Goal: Check status: Check status

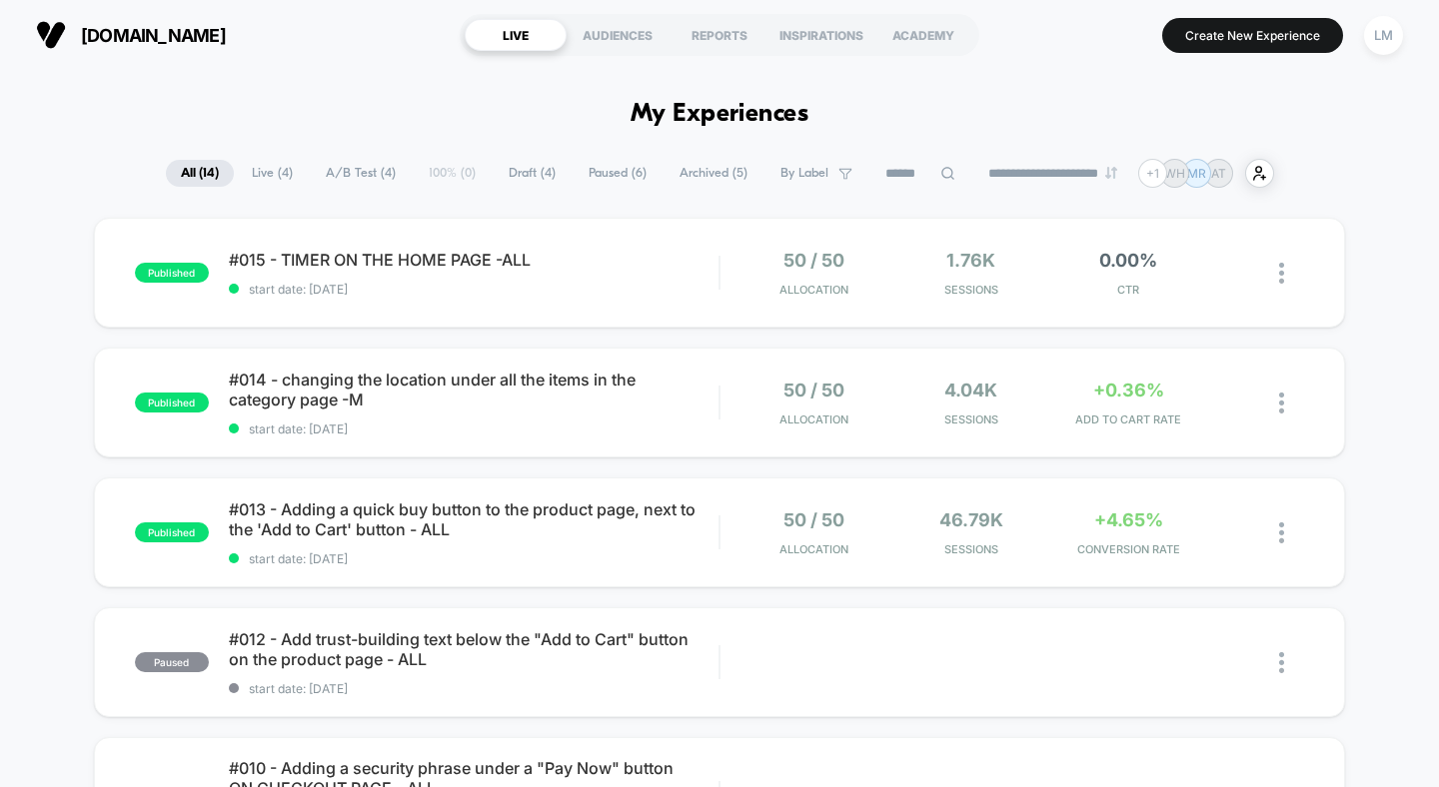
click at [1150, 13] on div "LM" at bounding box center [1383, 35] width 51 height 50
click at [1150, 39] on div "LM" at bounding box center [1383, 35] width 39 height 39
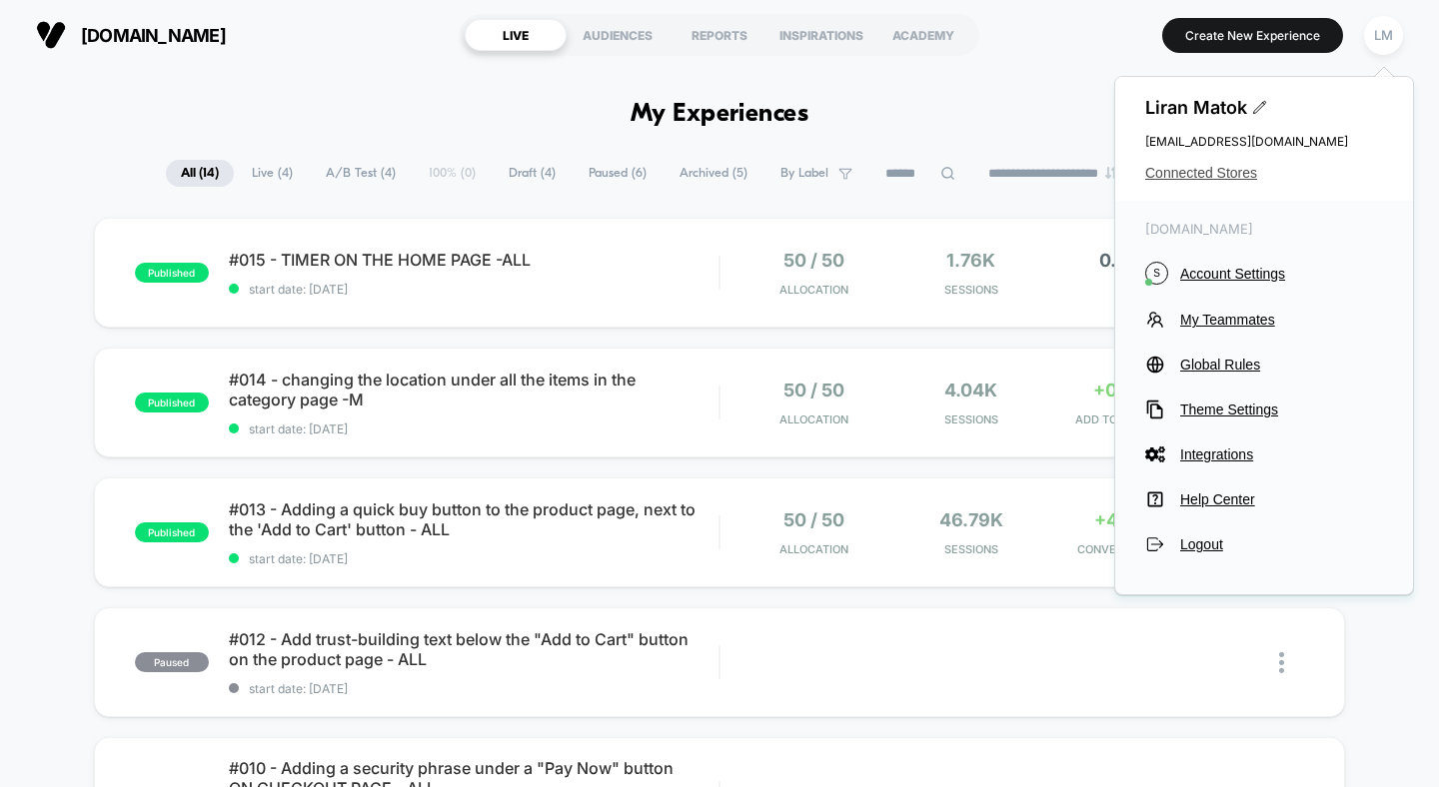
click at [1150, 175] on span "Connected Stores" at bounding box center [1264, 173] width 238 height 16
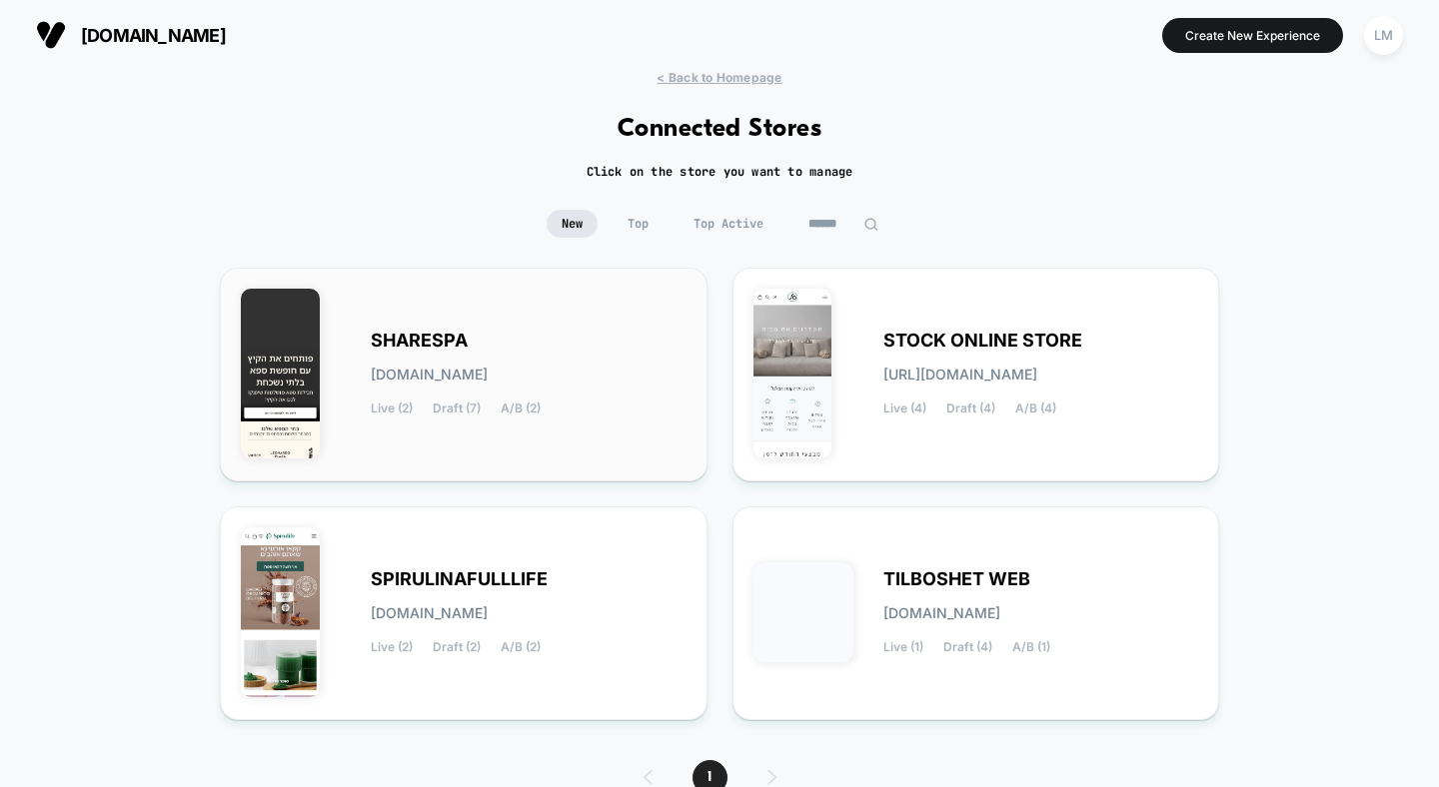
click at [426, 343] on span "SHARESPA" at bounding box center [419, 341] width 97 height 14
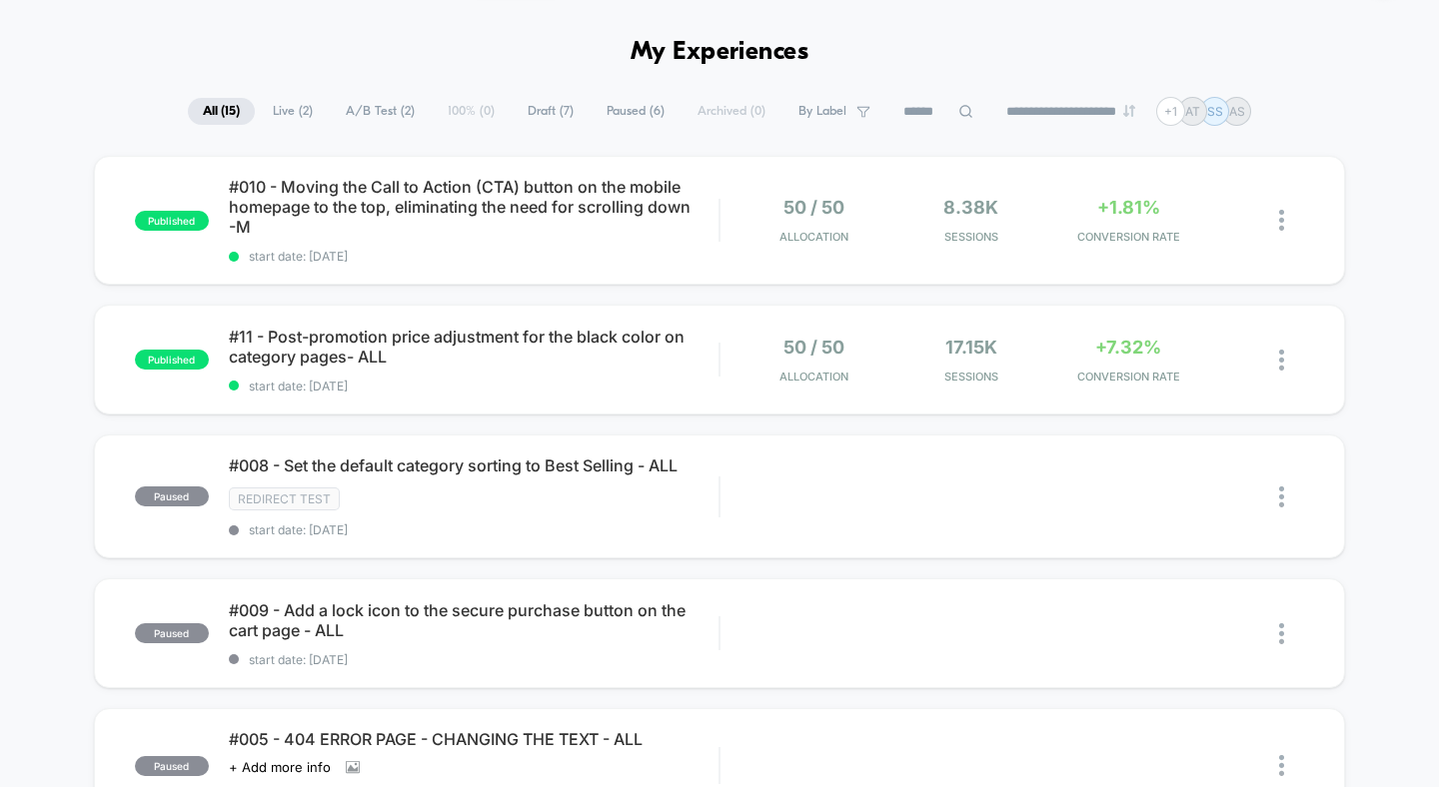
scroll to position [80, 0]
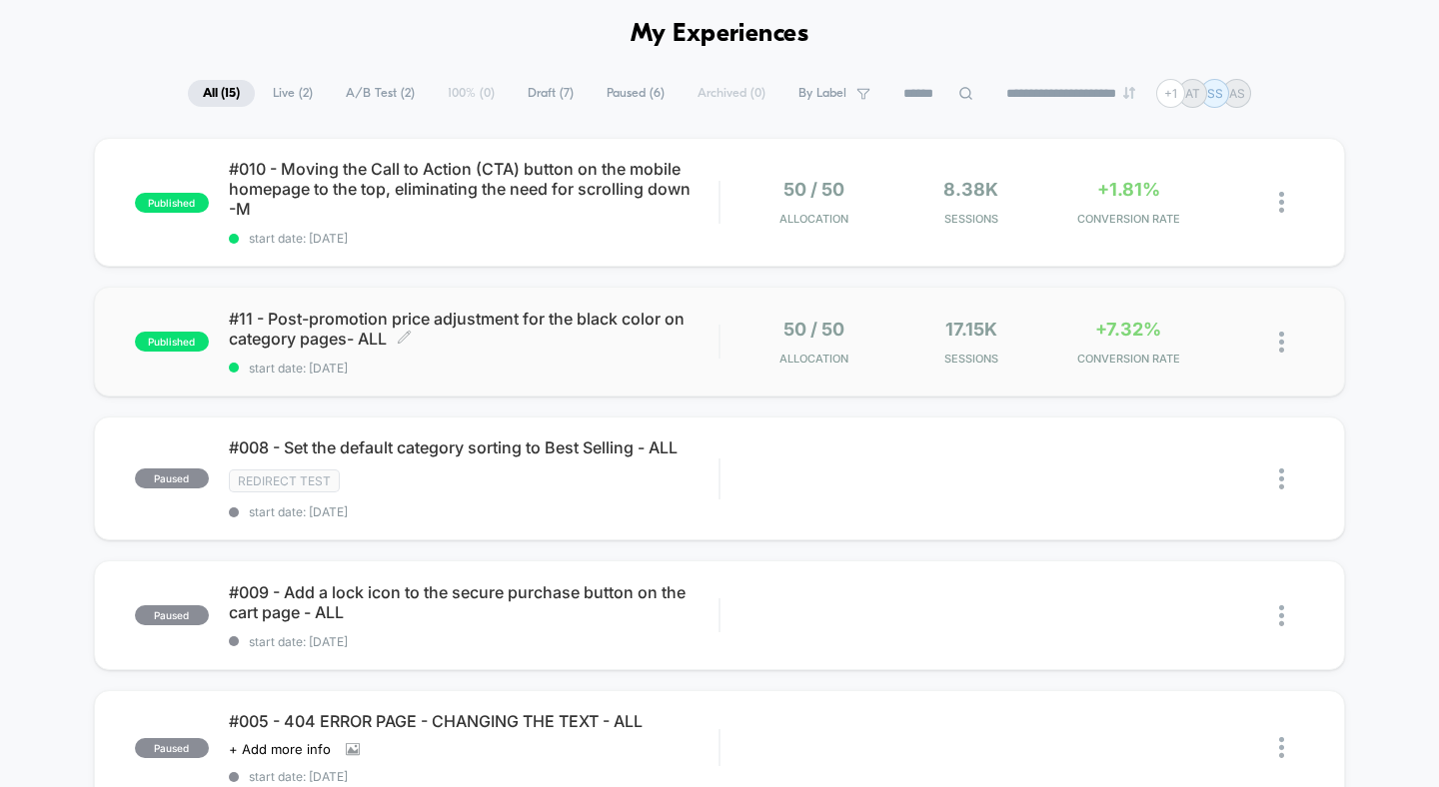
click at [469, 315] on span "#11 - Post-promotion price adjustment for the black color on category pages- AL…" at bounding box center [474, 329] width 491 height 40
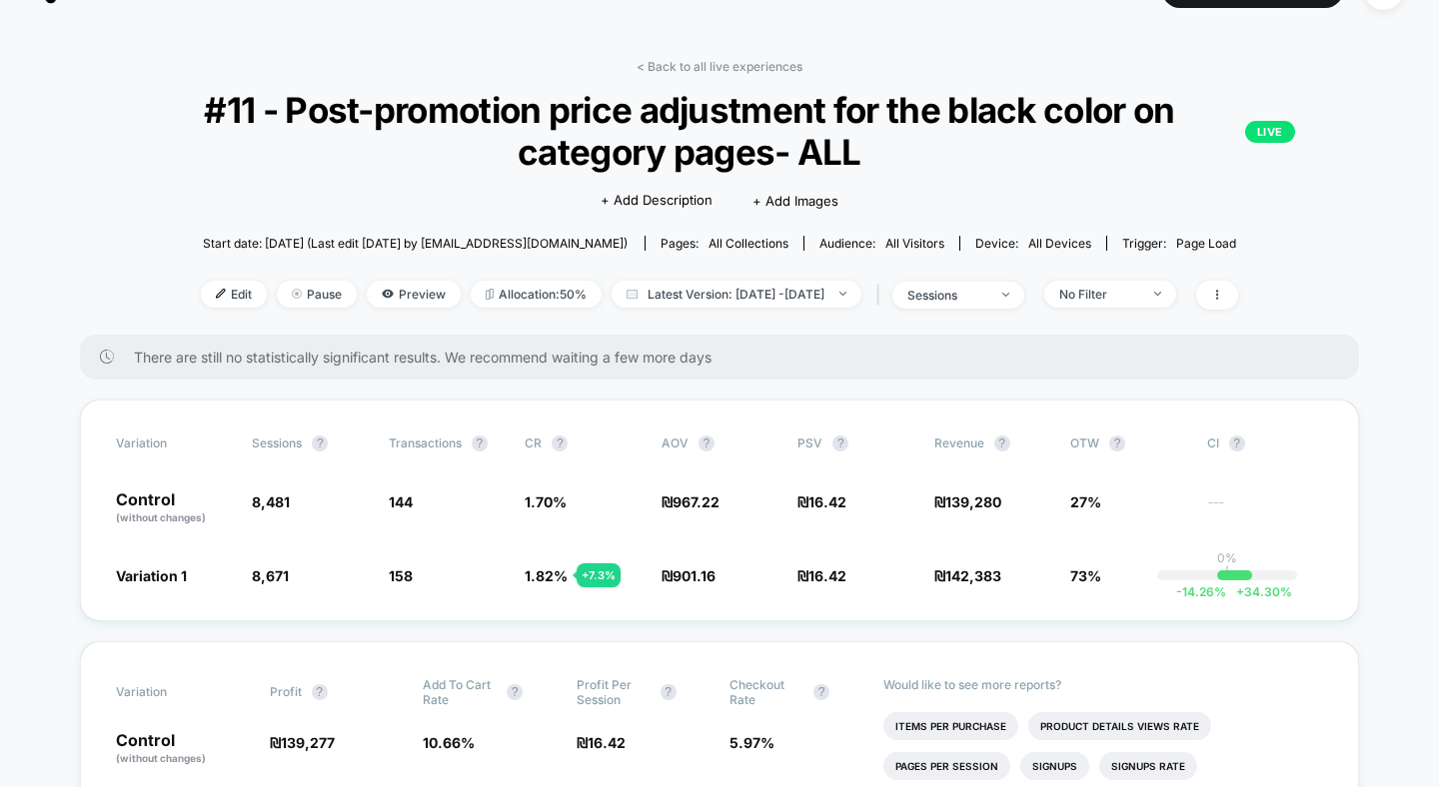
scroll to position [47, 0]
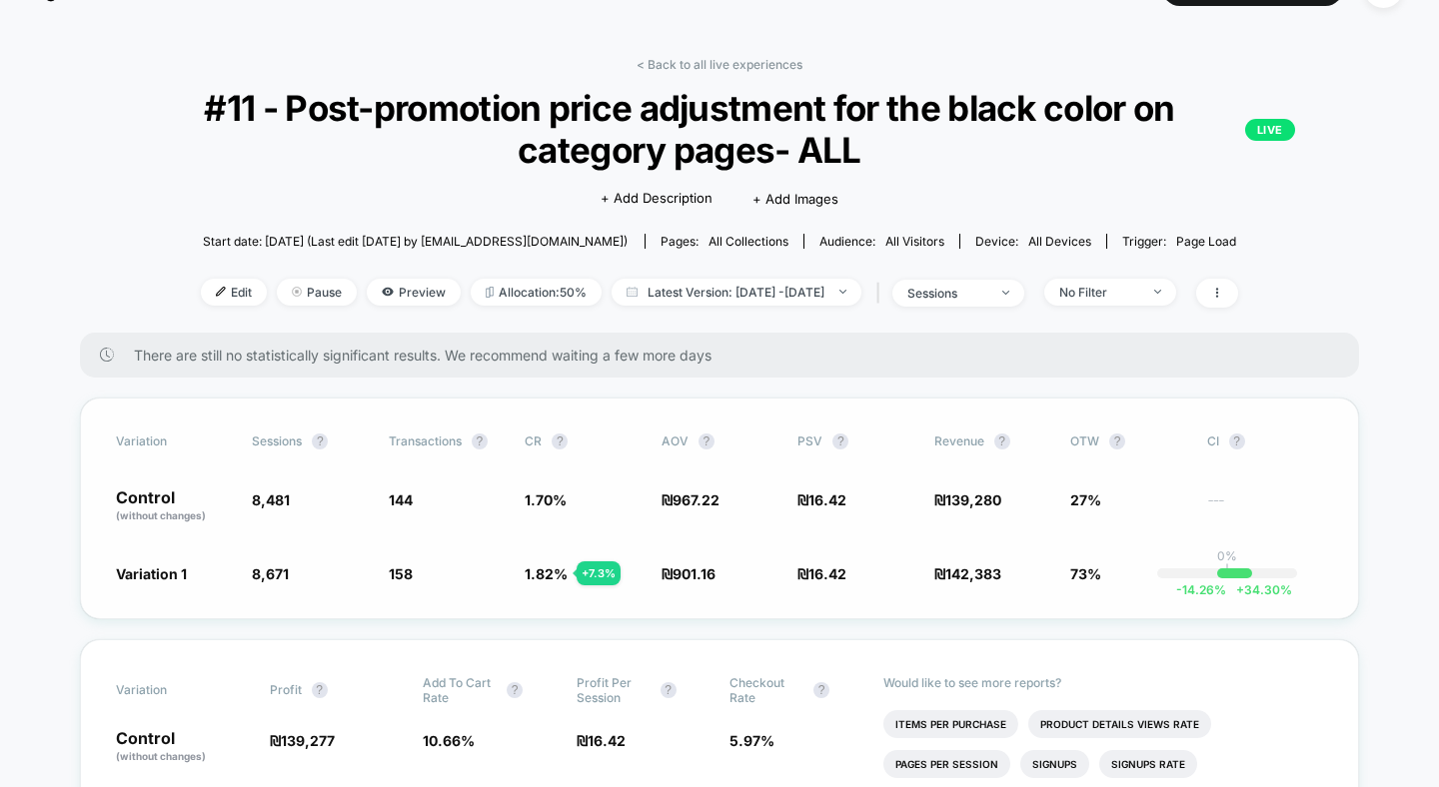
click at [535, 590] on div "Variation Sessions ? Transactions ? CR ? AOV ? PSV ? Revenue ? OTW ? CI ? Contr…" at bounding box center [719, 509] width 1279 height 222
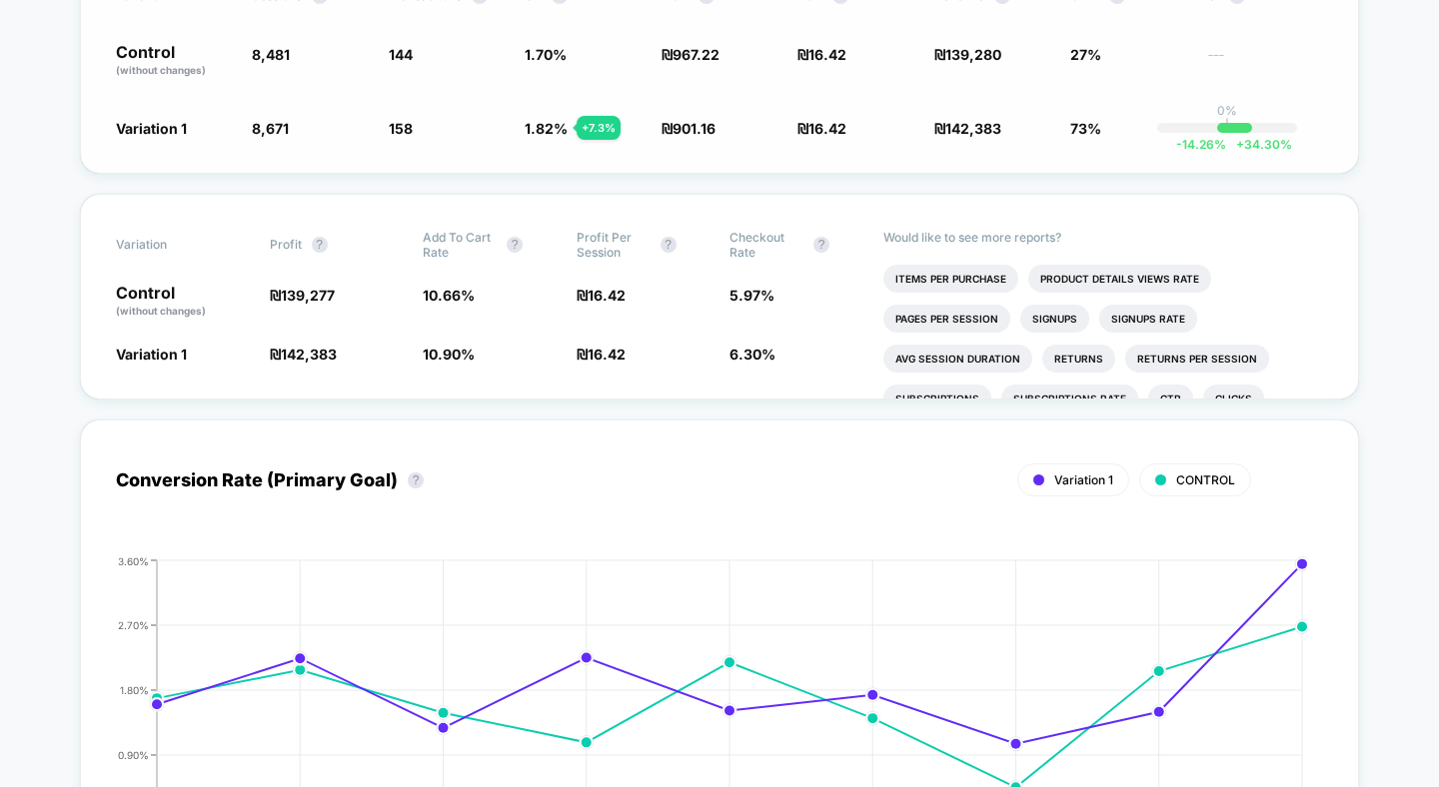
scroll to position [0, 0]
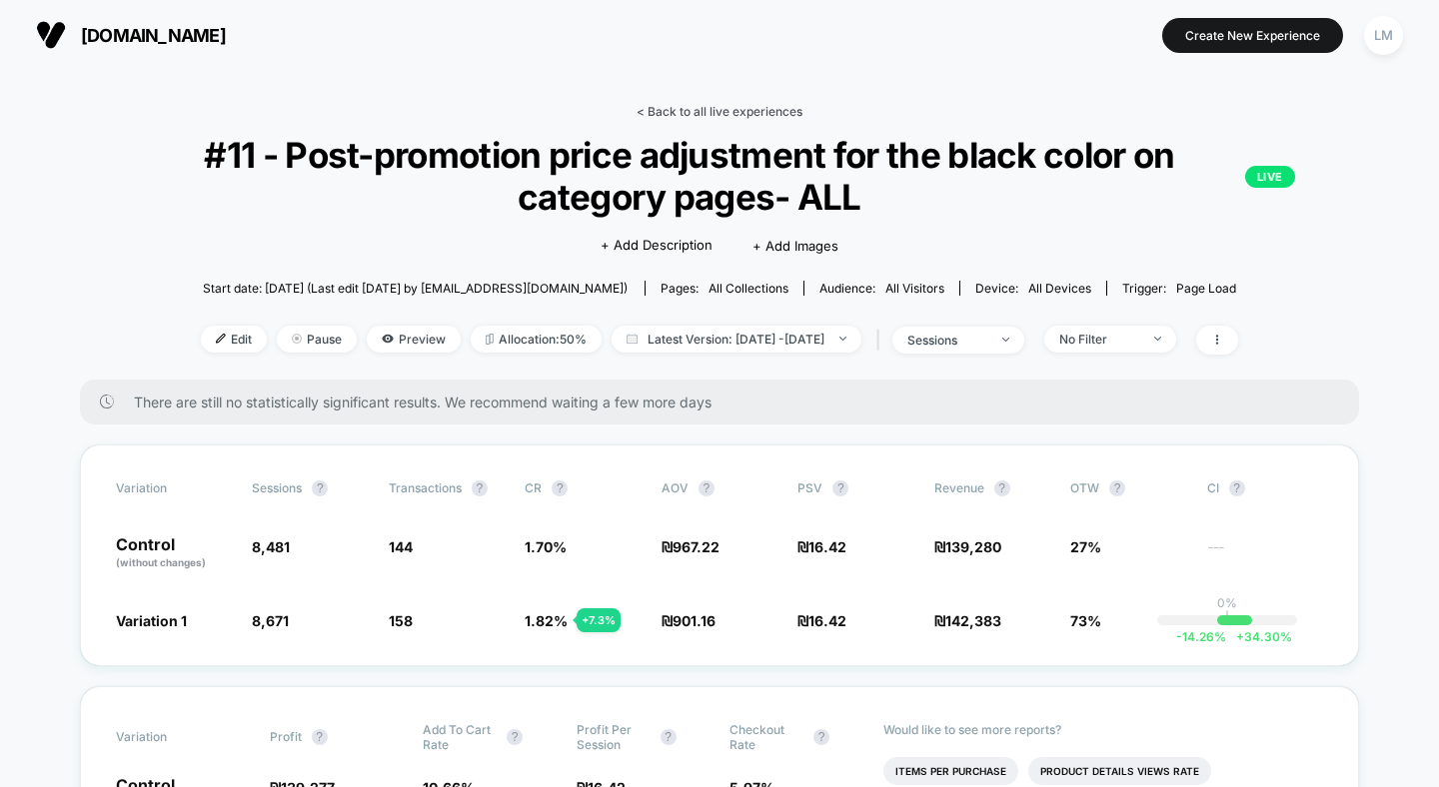
click at [757, 109] on link "< Back to all live experiences" at bounding box center [720, 111] width 166 height 15
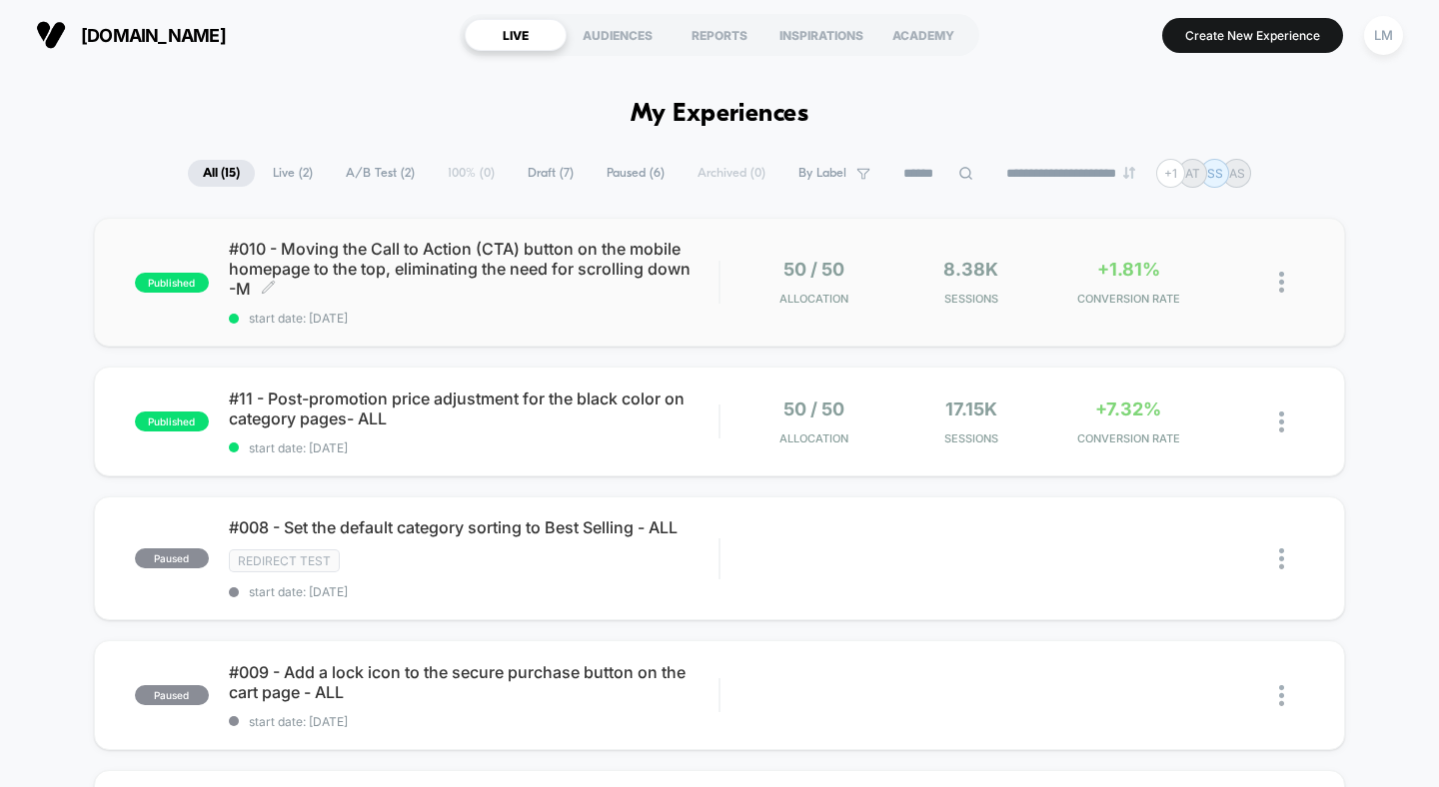
click at [291, 247] on span "#010 - Moving the Call to Action (CTA) button on the mobile homepage to the top…" at bounding box center [474, 269] width 491 height 60
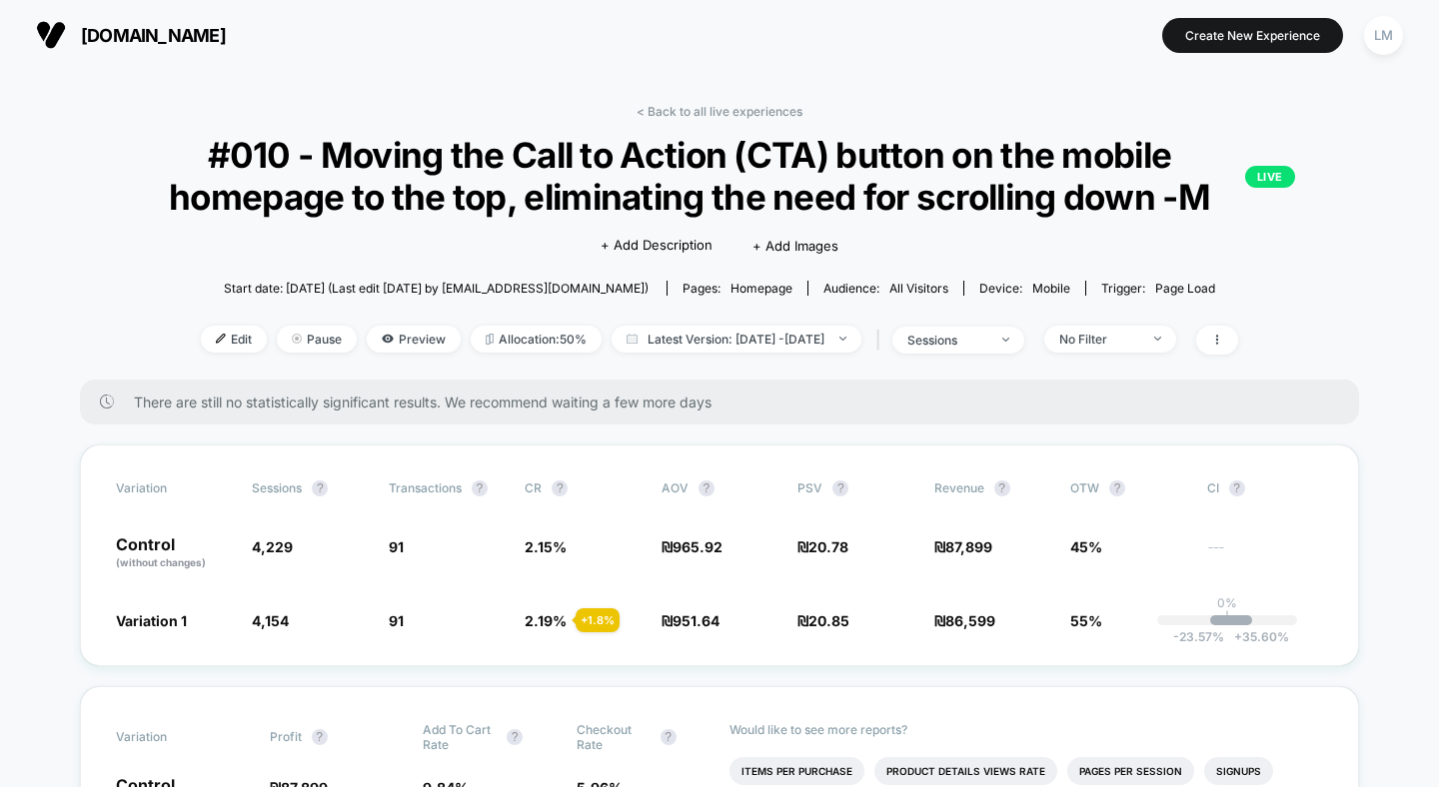
scroll to position [23, 0]
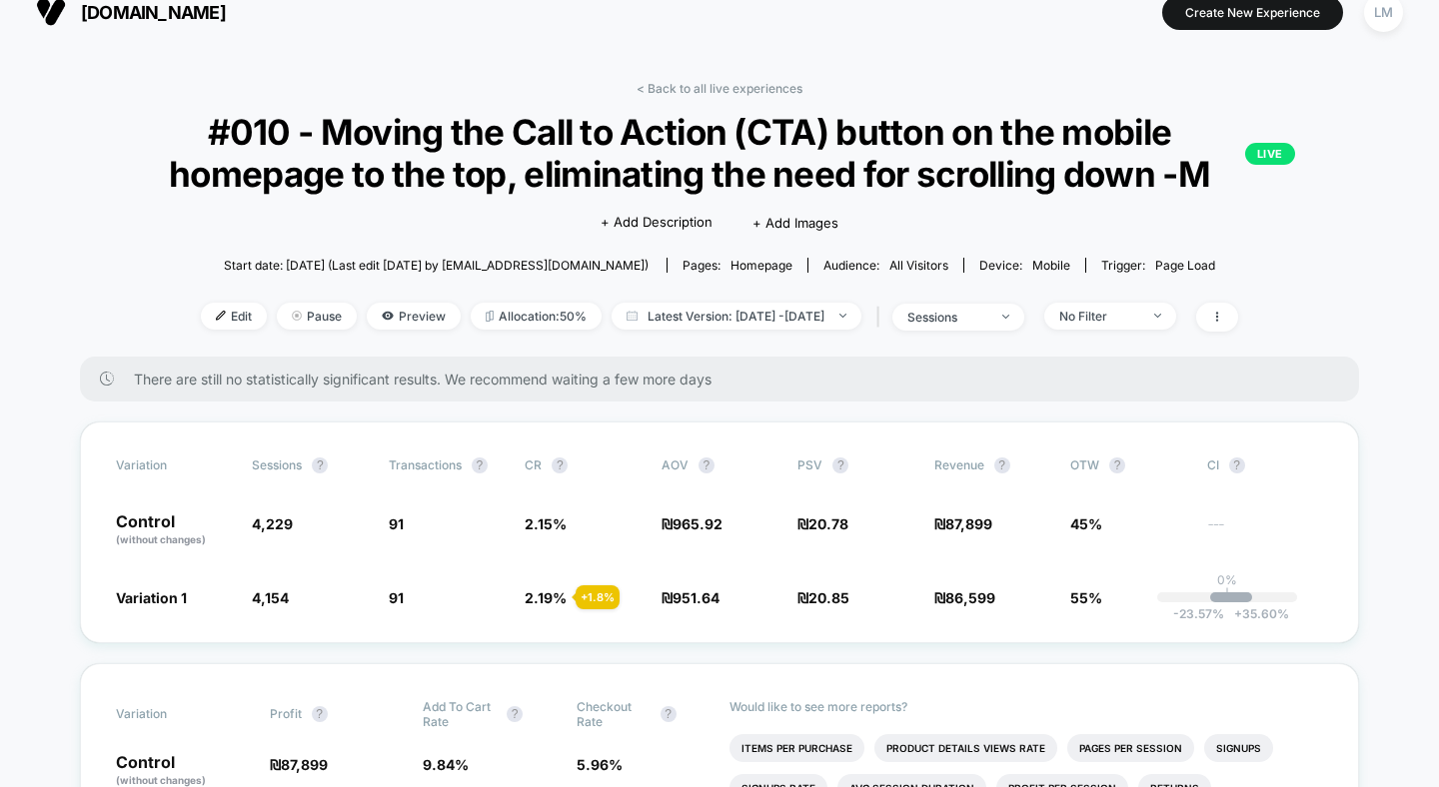
click at [962, 151] on span "#010 - Moving the Call to Action (CTA) button on the mobile homepage to the top…" at bounding box center [719, 153] width 1151 height 84
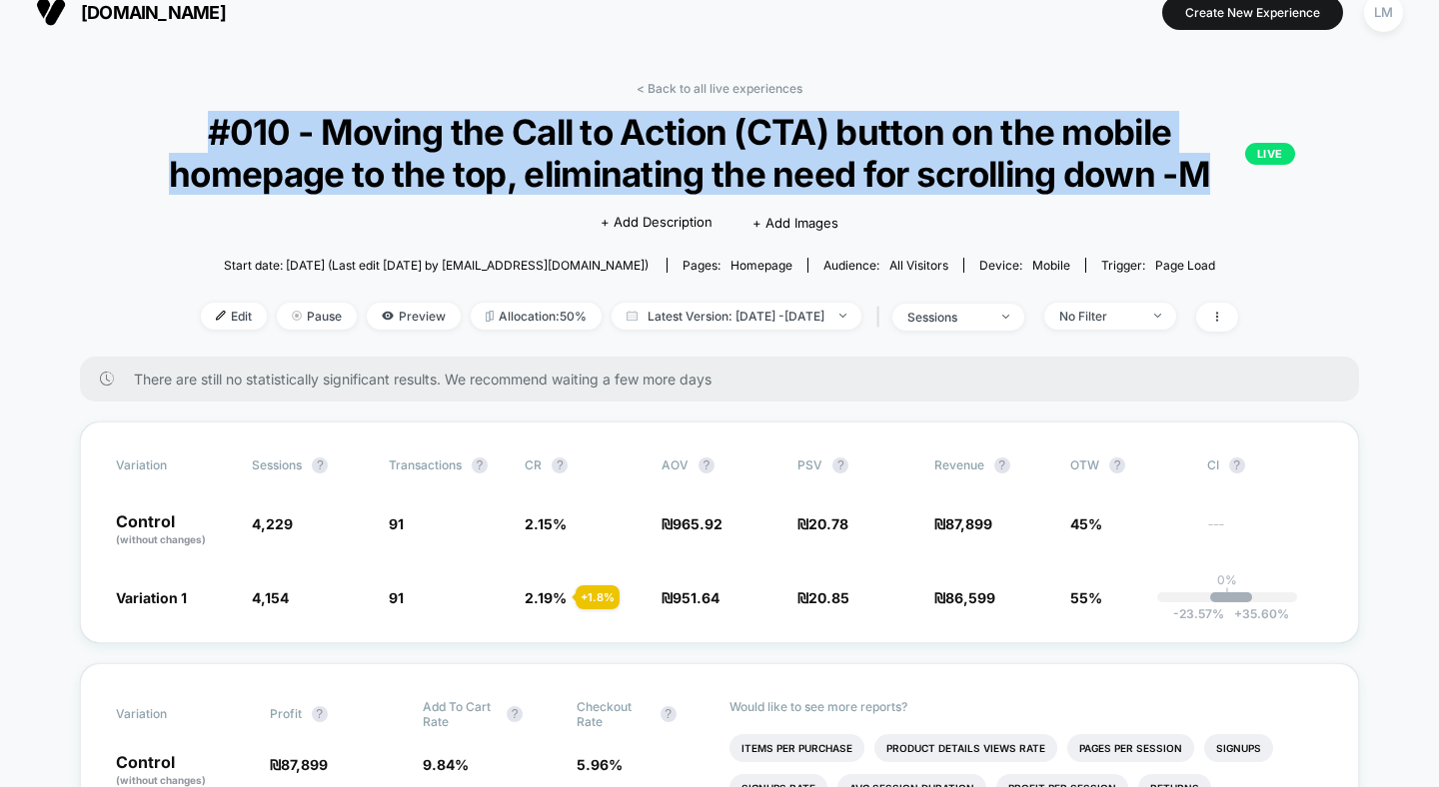
click at [962, 151] on span "#010 - Moving the Call to Action (CTA) button on the mobile homepage to the top…" at bounding box center [719, 153] width 1151 height 84
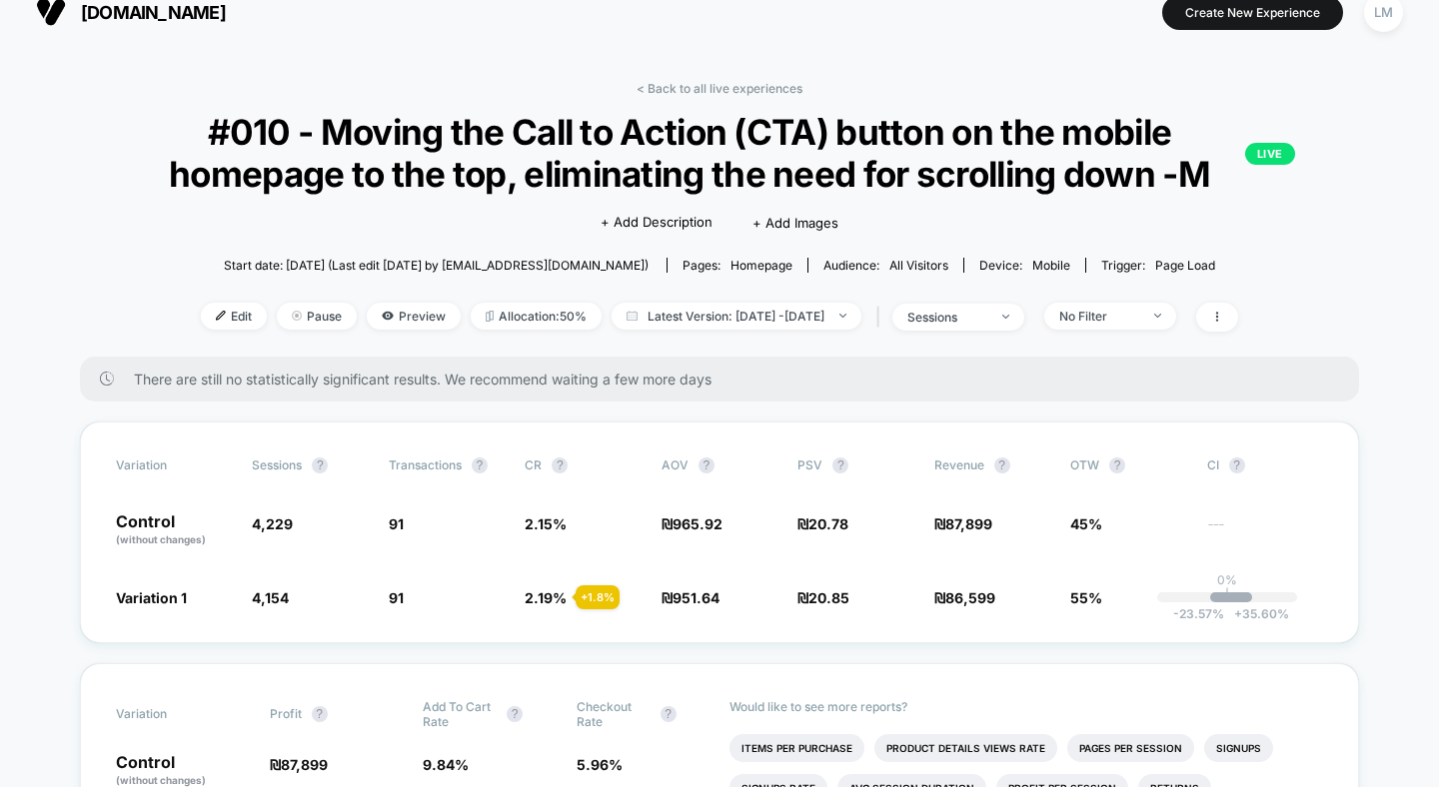
click at [980, 105] on div "< Back to all live experiences #010 - Moving the Call to Action (CTA) button on…" at bounding box center [719, 219] width 1279 height 276
